Goal: Transaction & Acquisition: Obtain resource

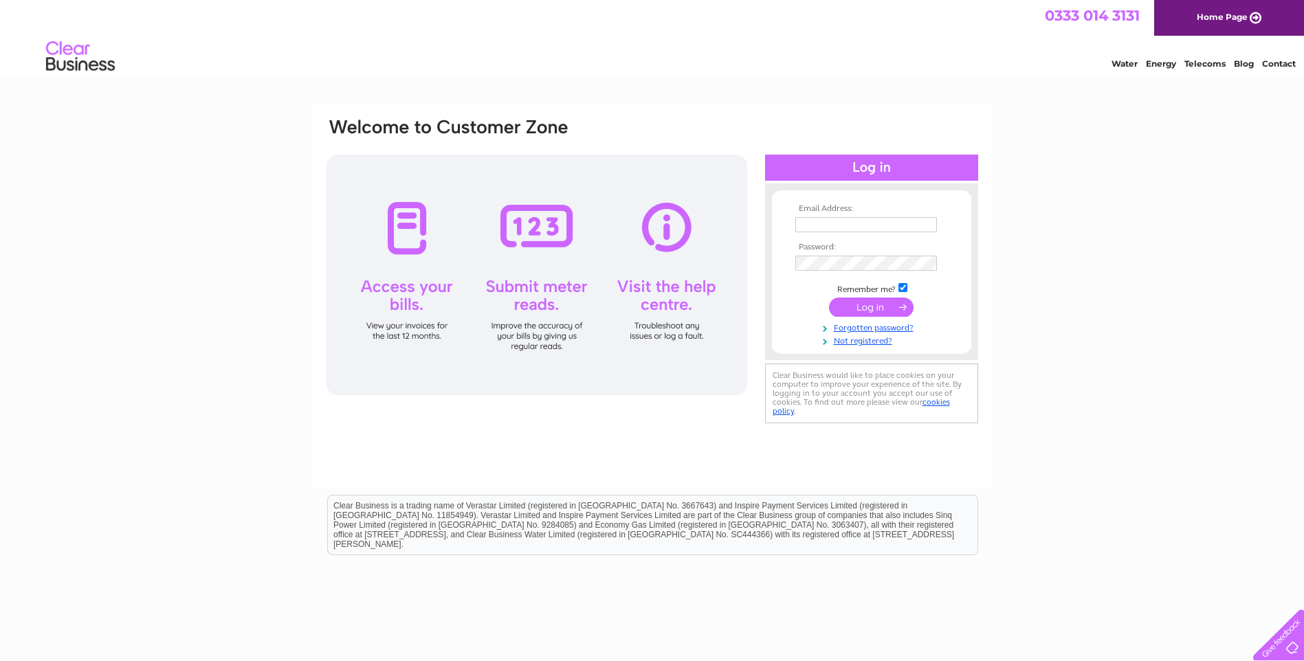
type input "marty@mcinallyplant.com"
click at [878, 304] on input "submit" at bounding box center [871, 307] width 85 height 19
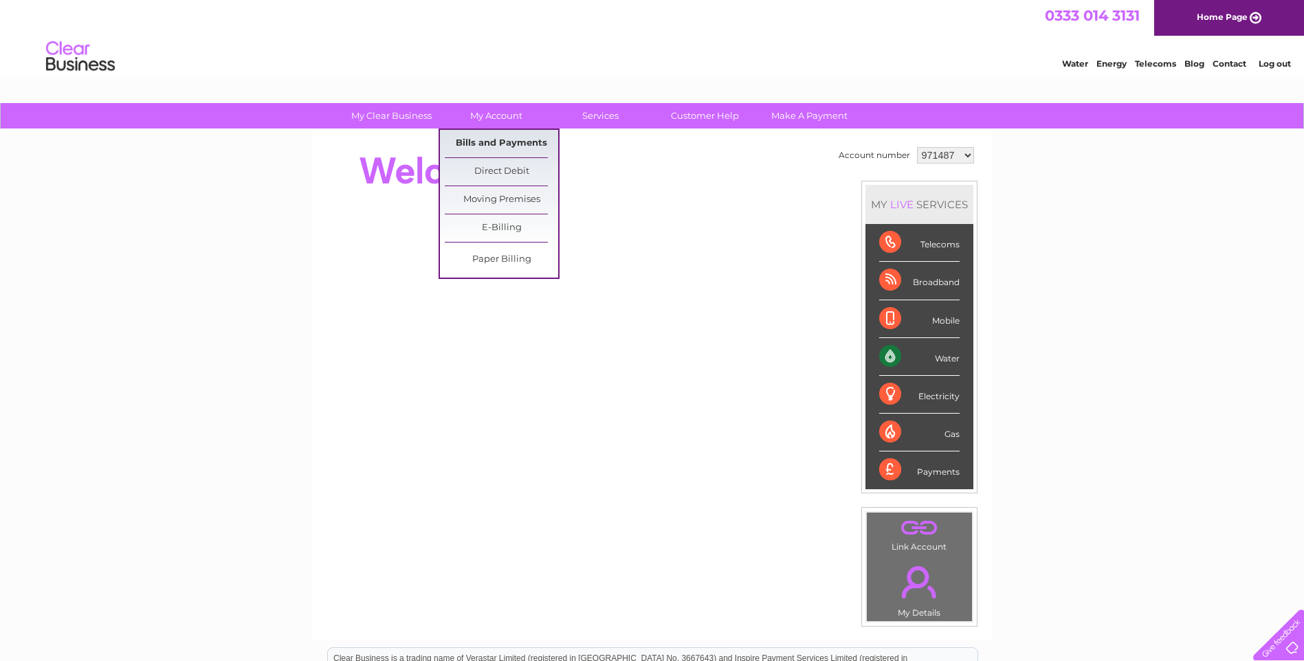
click at [501, 143] on link "Bills and Payments" at bounding box center [501, 143] width 113 height 27
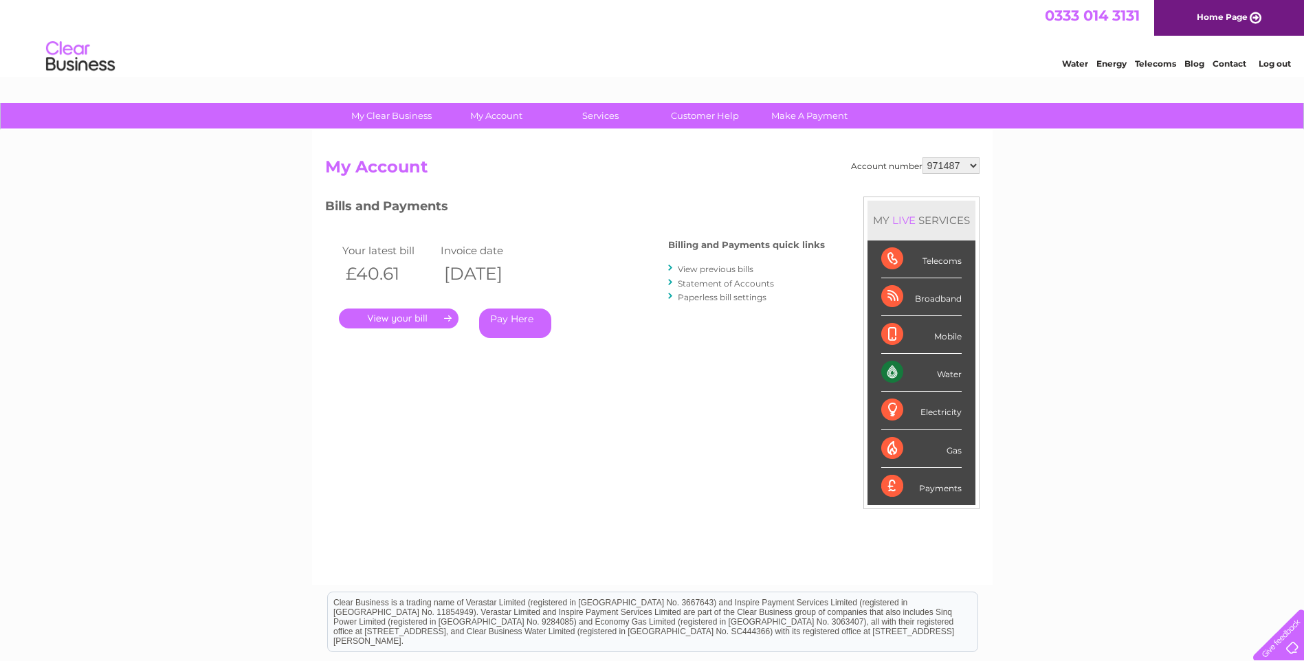
click at [979, 164] on select "971487 971489 971490 986161 986162 1140902 1141089" at bounding box center [950, 165] width 57 height 16
click at [1066, 193] on div "My Clear Business Login Details My Details My Preferences Link Account My Accou…" at bounding box center [652, 461] width 1304 height 717
click at [414, 313] on link "." at bounding box center [399, 319] width 120 height 20
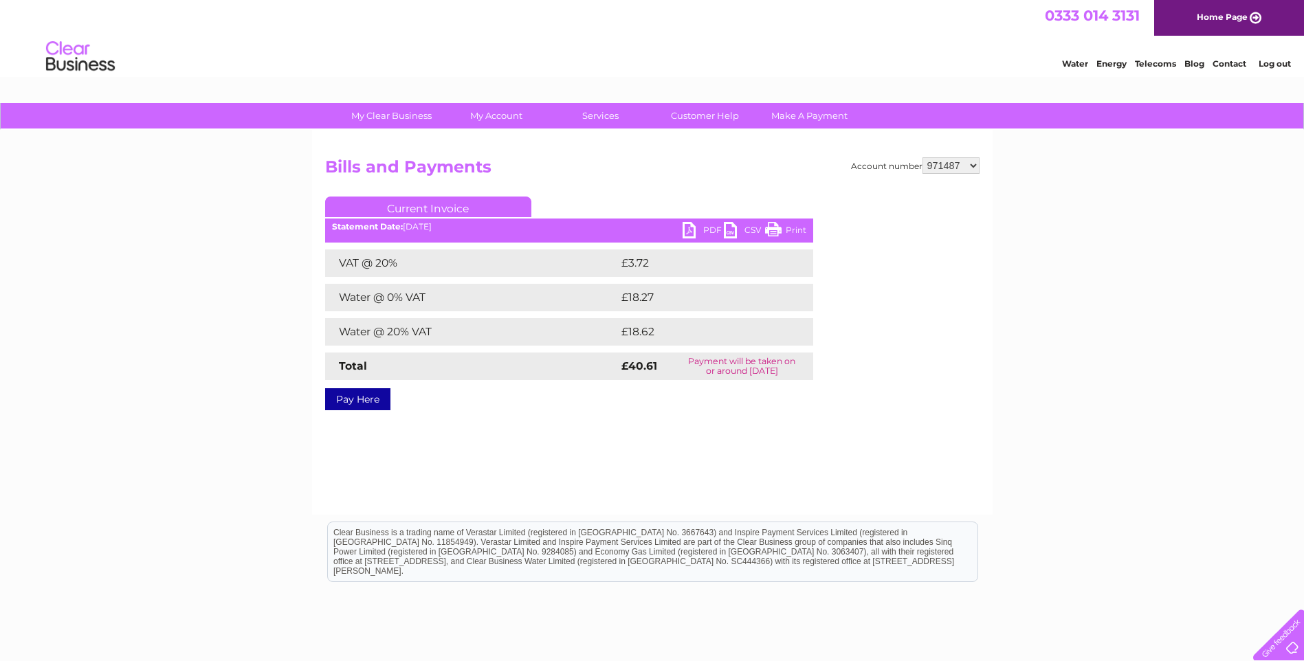
click at [691, 230] on link "PDF" at bounding box center [702, 232] width 41 height 20
click at [975, 169] on select "971487 971489 971490 986161 986162 1140902 1141089" at bounding box center [950, 165] width 57 height 16
select select "971489"
click at [923, 157] on select "971487 971489 971490 986161 986162 1140902 1141089" at bounding box center [950, 165] width 57 height 16
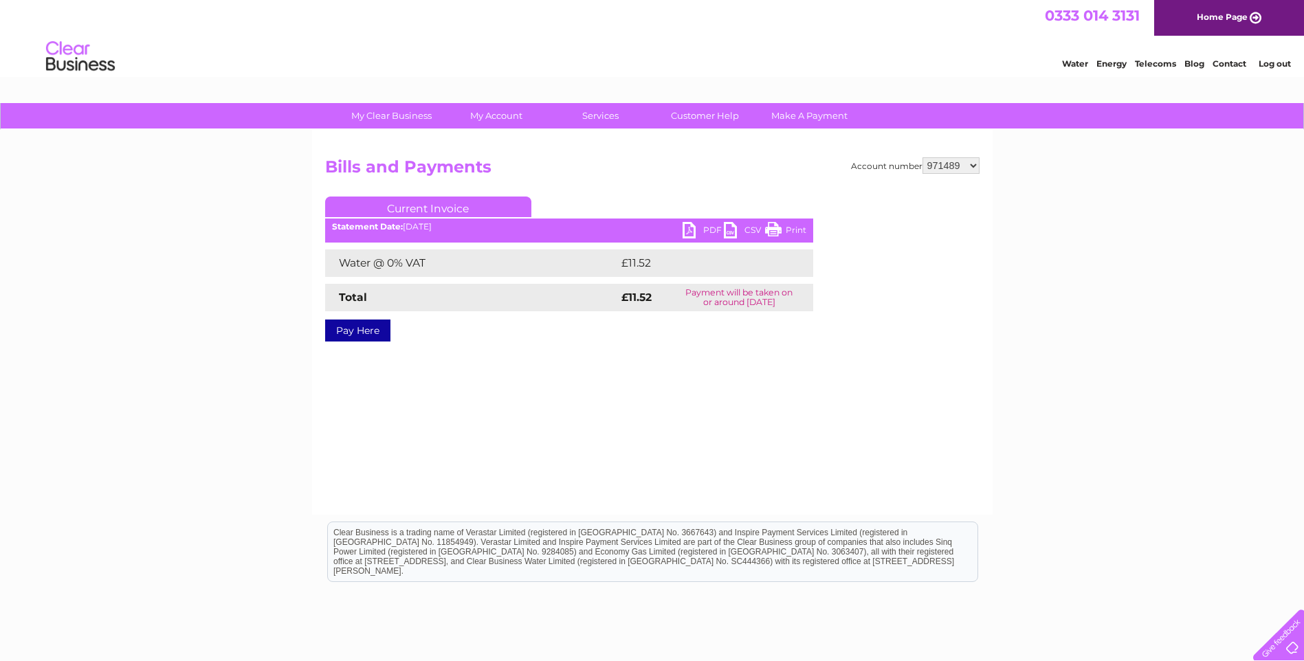
click at [687, 234] on link "PDF" at bounding box center [702, 232] width 41 height 20
click at [977, 166] on select "971487 971489 971490 986161 986162 1140902 1141089" at bounding box center [950, 165] width 57 height 16
select select "971490"
click at [923, 157] on select "971487 971489 971490 986161 986162 1140902 1141089" at bounding box center [950, 165] width 57 height 16
click at [689, 230] on link "PDF" at bounding box center [702, 232] width 41 height 20
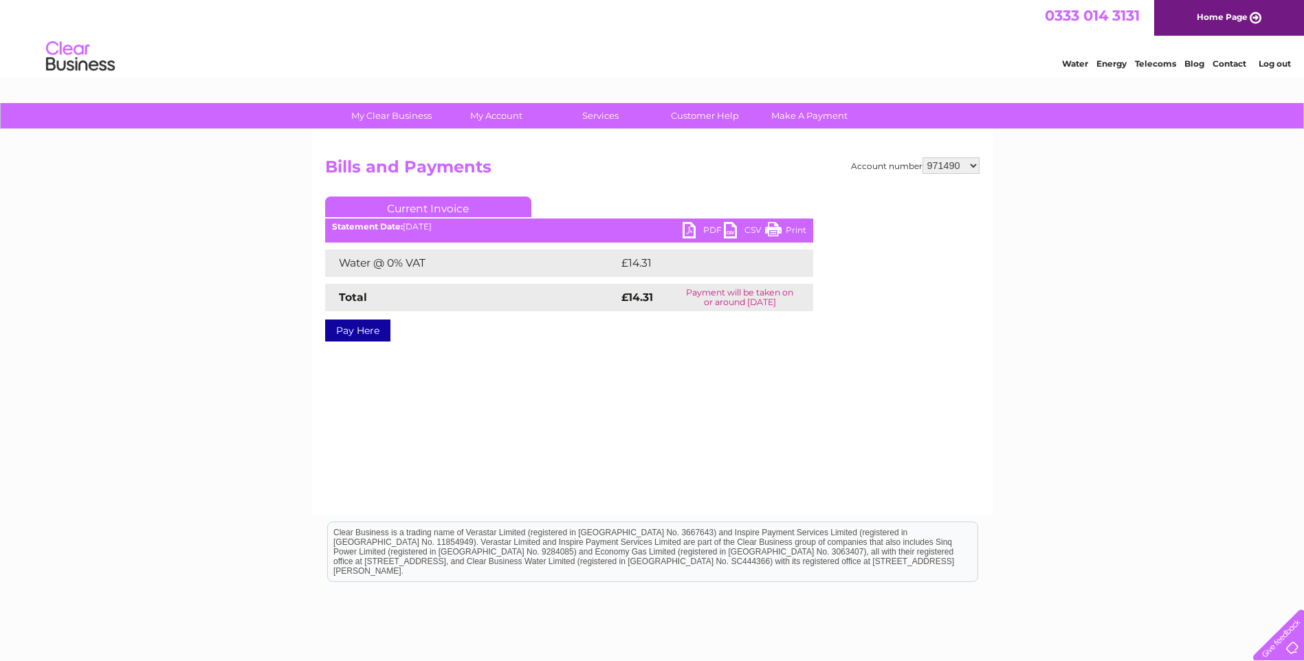
click at [972, 166] on select "971487 971489 971490 986161 986162 1140902 1141089" at bounding box center [950, 165] width 57 height 16
select select "986161"
click at [923, 157] on select "971487 971489 971490 986161 986162 1140902 1141089" at bounding box center [950, 165] width 57 height 16
click at [690, 233] on link "PDF" at bounding box center [702, 232] width 41 height 20
click at [967, 164] on select "971487 971489 971490 986161 986162 1140902 1141089" at bounding box center [950, 165] width 57 height 16
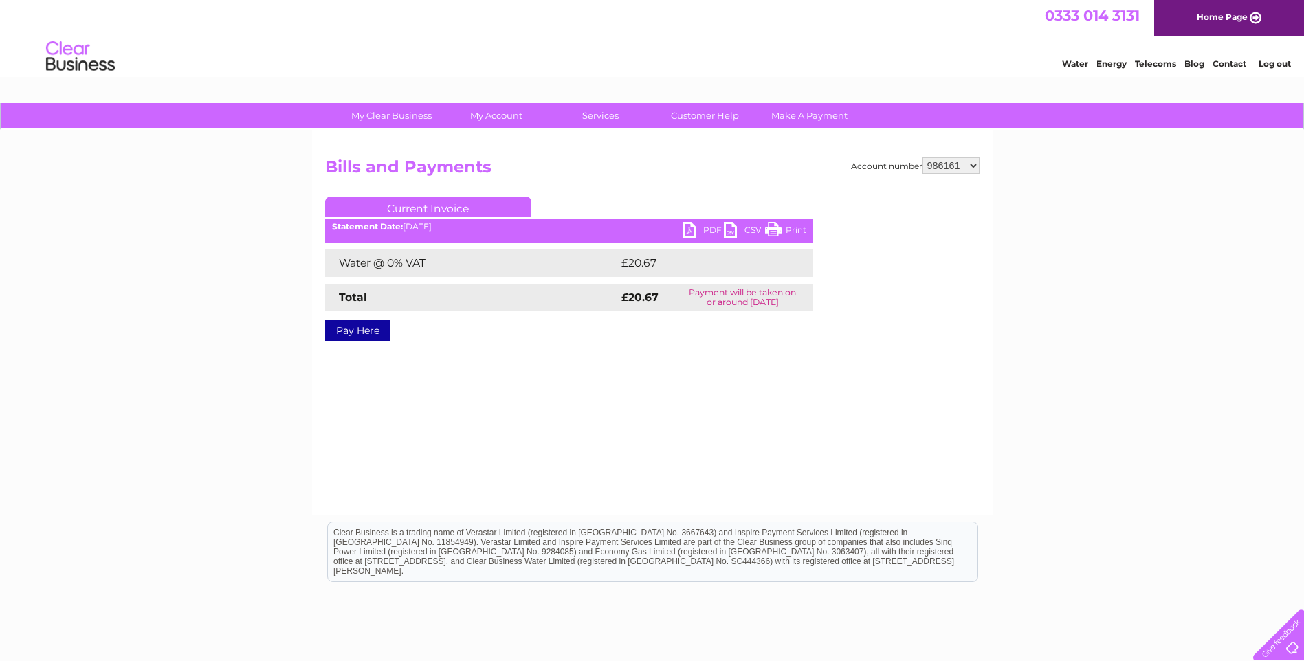
select select "986162"
click at [923, 157] on select "971487 971489 971490 986161 986162 1140902 1141089" at bounding box center [950, 165] width 57 height 16
click at [693, 232] on link "PDF" at bounding box center [702, 232] width 41 height 20
